Goal: Task Accomplishment & Management: Manage account settings

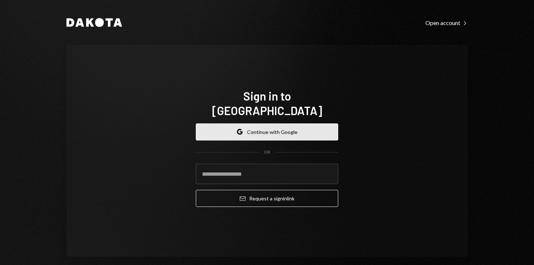
click at [241, 124] on button "Google Continue with Google" at bounding box center [267, 131] width 142 height 17
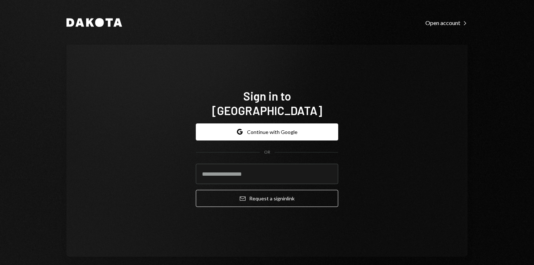
click at [258, 134] on form "Google Continue with Google OR Email Request a sign in link" at bounding box center [267, 165] width 142 height 84
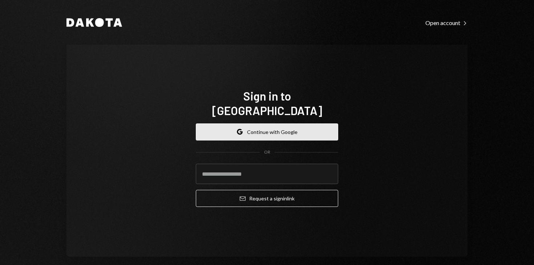
click at [253, 124] on button "Google Continue with Google" at bounding box center [267, 131] width 142 height 17
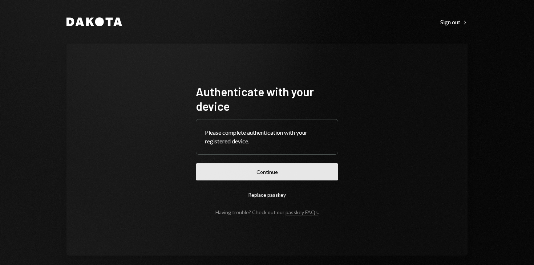
click at [261, 174] on button "Continue" at bounding box center [267, 171] width 142 height 17
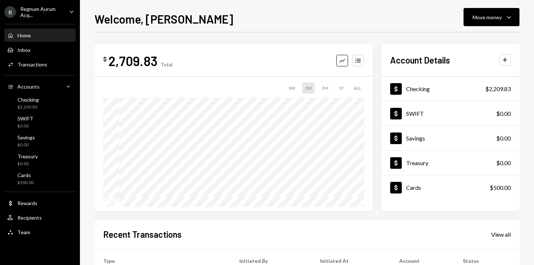
click at [60, 9] on div "Regnum Aurum Acq..." at bounding box center [41, 12] width 43 height 12
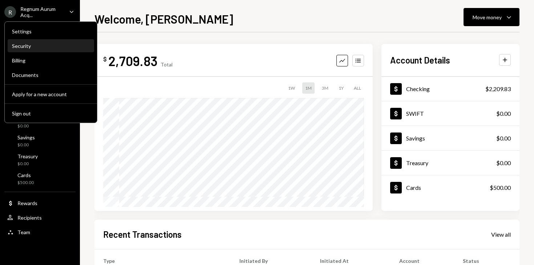
click at [36, 49] on div "Security" at bounding box center [51, 46] width 78 height 6
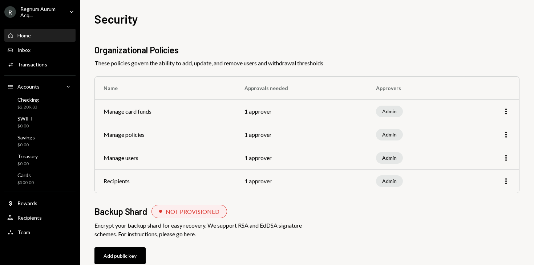
click at [28, 39] on div "Home Home" at bounding box center [39, 35] width 65 height 12
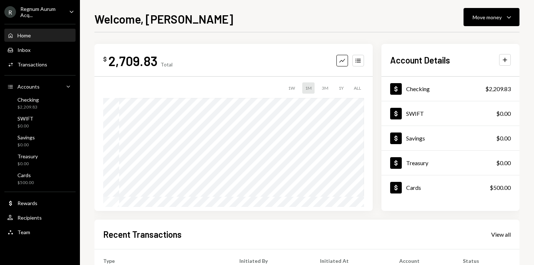
click at [61, 10] on div "Regnum Aurum Acq..." at bounding box center [41, 12] width 43 height 12
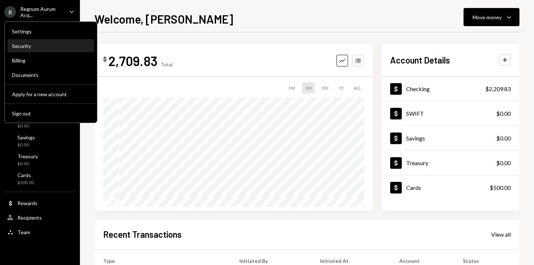
click at [33, 46] on div "Security" at bounding box center [51, 46] width 78 height 6
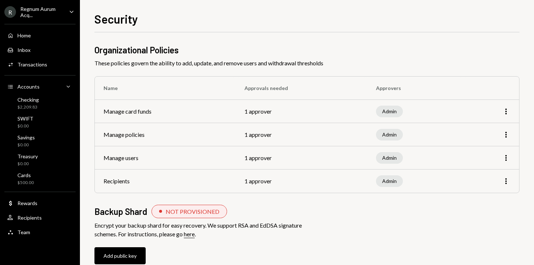
click at [20, 7] on div "R Regnum Aurum Acq..." at bounding box center [33, 12] width 59 height 12
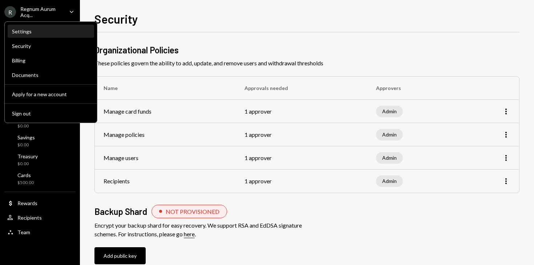
click at [21, 35] on div "Settings" at bounding box center [51, 31] width 78 height 12
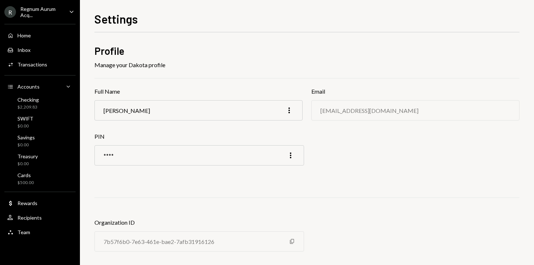
scroll to position [13, 0]
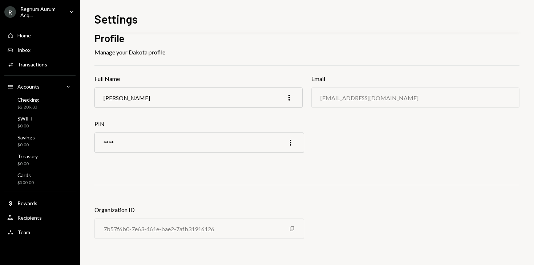
click at [59, 10] on div "Regnum Aurum Acq..." at bounding box center [41, 12] width 43 height 12
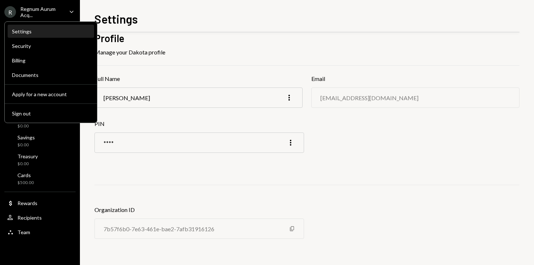
click at [43, 33] on div "Settings" at bounding box center [51, 31] width 78 height 6
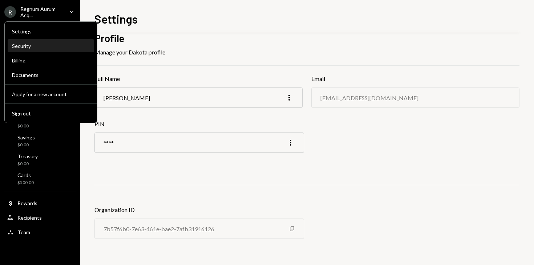
click at [41, 46] on div "Security" at bounding box center [51, 46] width 78 height 6
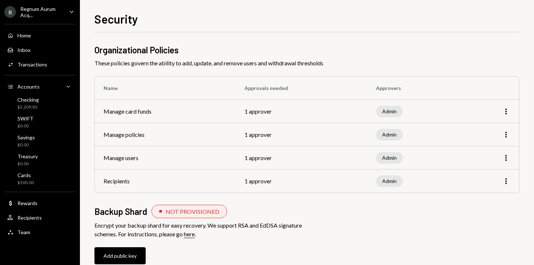
scroll to position [14, 0]
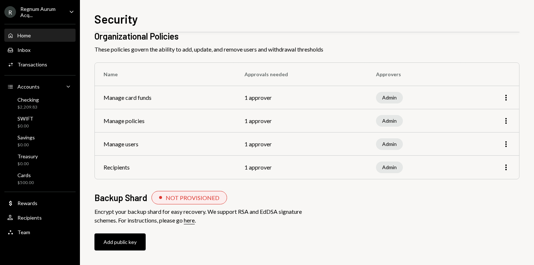
click at [42, 40] on div "Home Home" at bounding box center [39, 35] width 65 height 12
